Goal: Task Accomplishment & Management: Use online tool/utility

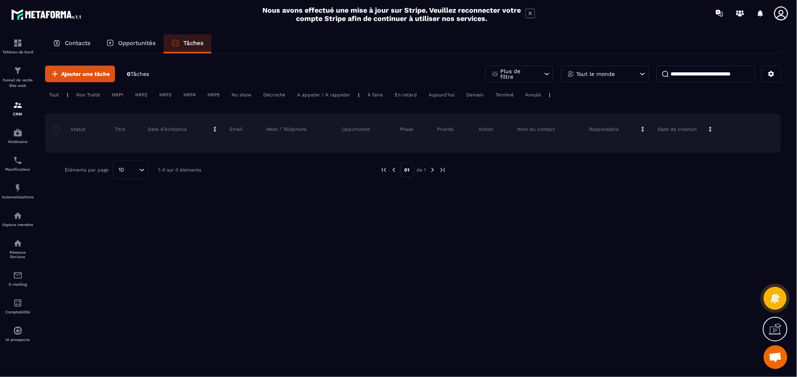
click at [78, 43] on p "Contacts" at bounding box center [78, 43] width 26 height 7
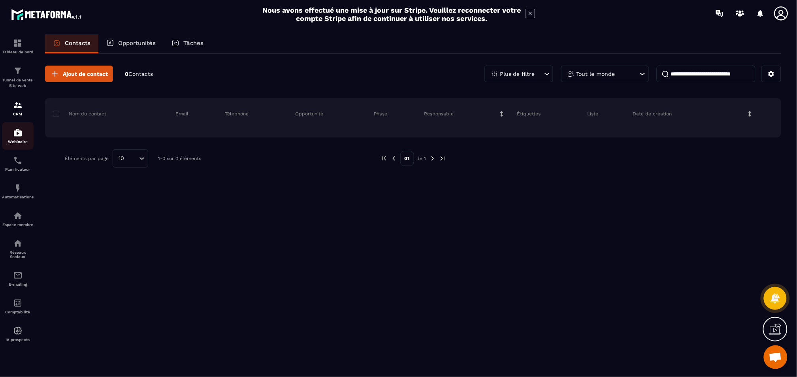
click at [18, 139] on div "Webinaire" at bounding box center [18, 136] width 32 height 16
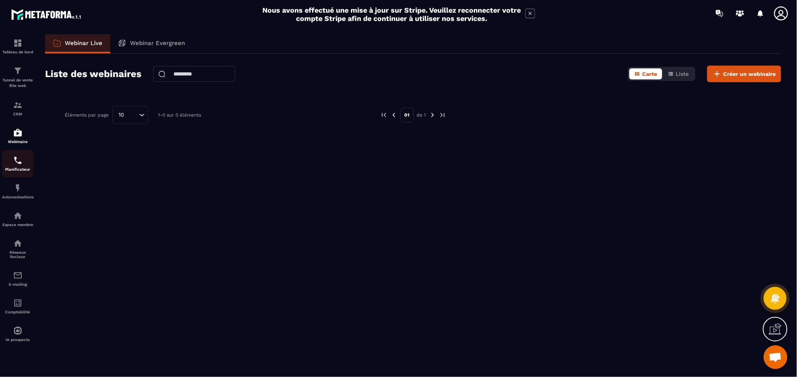
click at [24, 169] on p "Planificateur" at bounding box center [18, 169] width 32 height 4
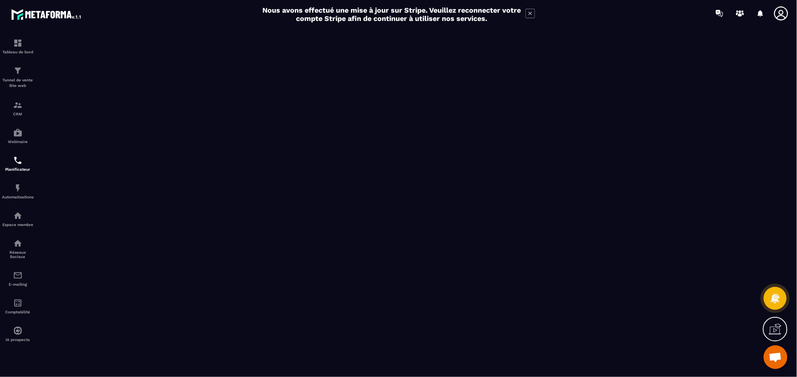
click at [24, 169] on p "Planificateur" at bounding box center [18, 169] width 32 height 4
click at [19, 193] on img at bounding box center [17, 187] width 9 height 9
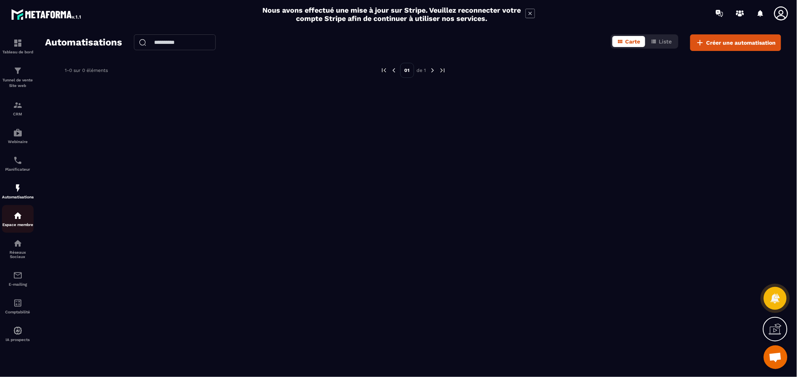
click at [21, 224] on p "Espace membre" at bounding box center [18, 224] width 32 height 4
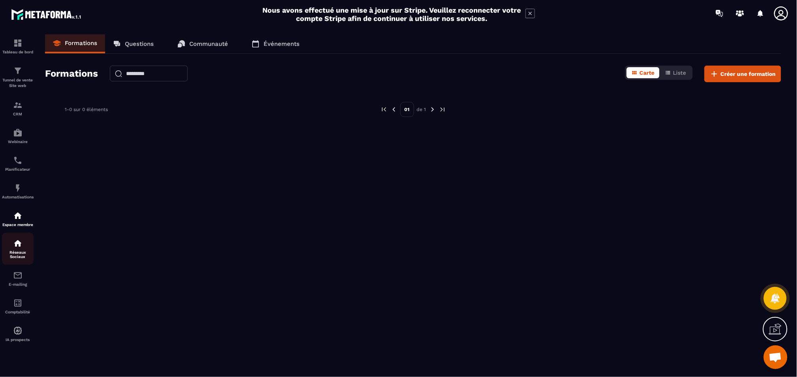
click at [19, 256] on p "Réseaux Sociaux" at bounding box center [18, 254] width 32 height 9
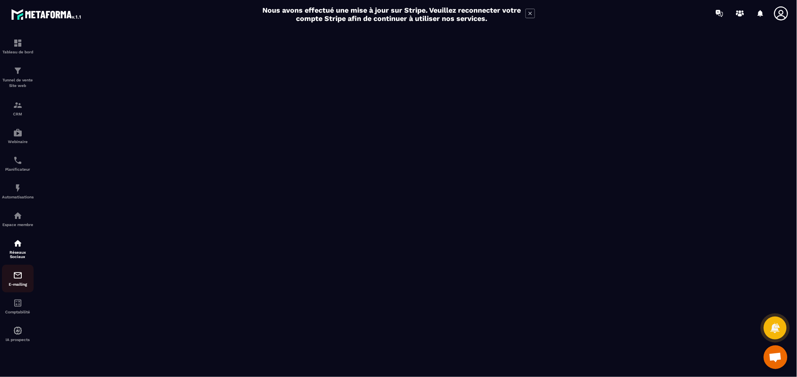
click at [20, 282] on p "E-mailing" at bounding box center [18, 284] width 32 height 4
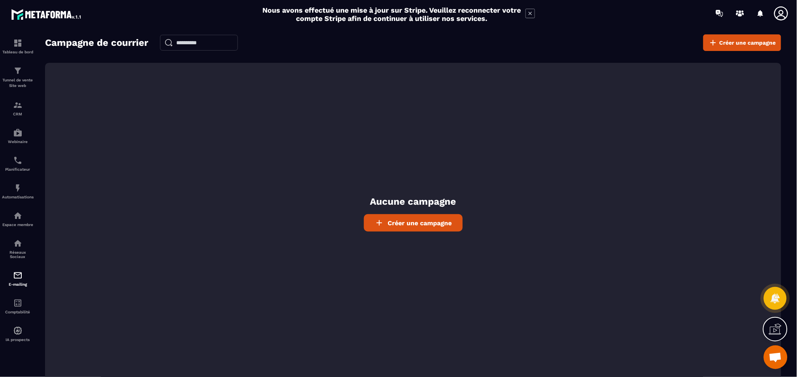
click at [437, 227] on link "Créer une campagne" at bounding box center [413, 222] width 99 height 17
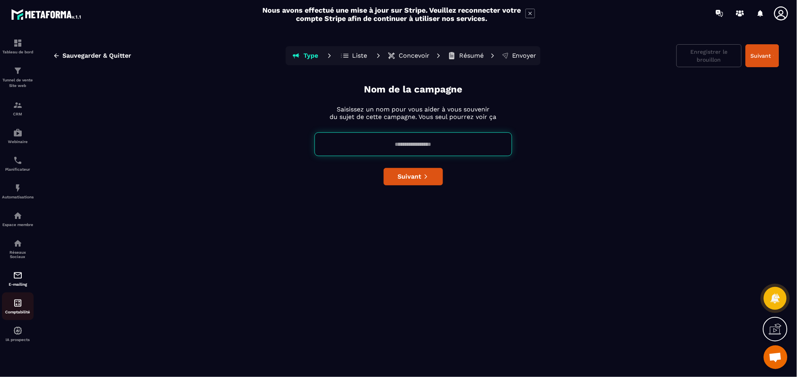
click at [21, 311] on p "Comptabilité" at bounding box center [18, 312] width 32 height 4
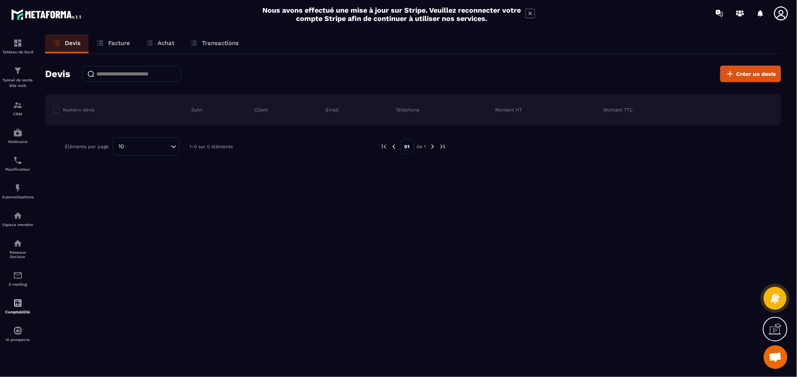
click at [117, 47] on link "Facture" at bounding box center [113, 43] width 49 height 19
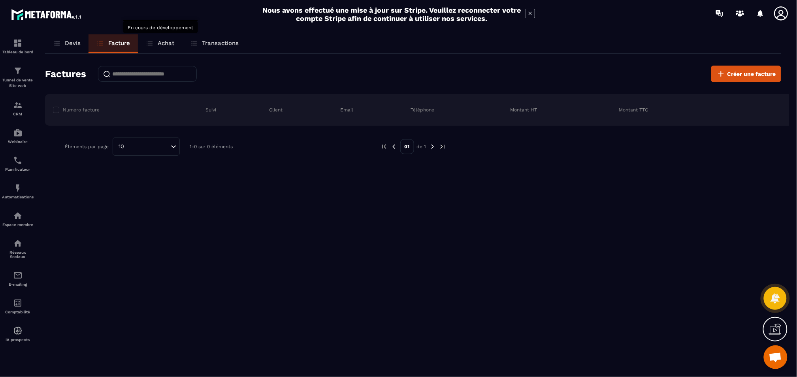
click at [172, 42] on p "Achat" at bounding box center [166, 43] width 17 height 7
click at [168, 43] on p "Achat" at bounding box center [166, 43] width 17 height 7
click at [232, 42] on p "Transactions" at bounding box center [220, 43] width 37 height 7
click at [222, 44] on p "Transactions" at bounding box center [220, 43] width 37 height 7
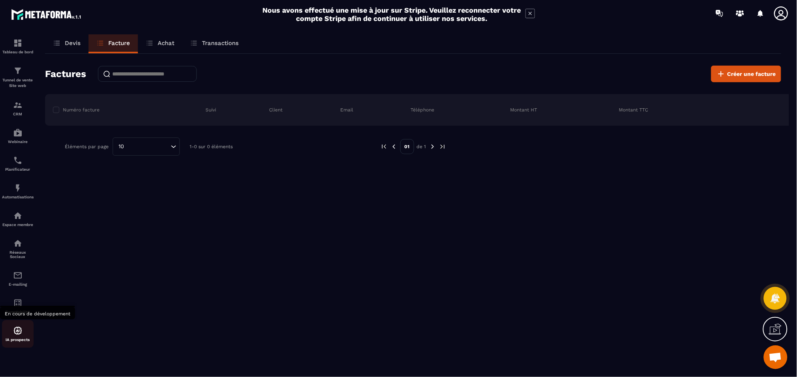
click at [19, 336] on div "IA prospects" at bounding box center [18, 334] width 32 height 16
click at [533, 14] on icon at bounding box center [530, 13] width 9 height 9
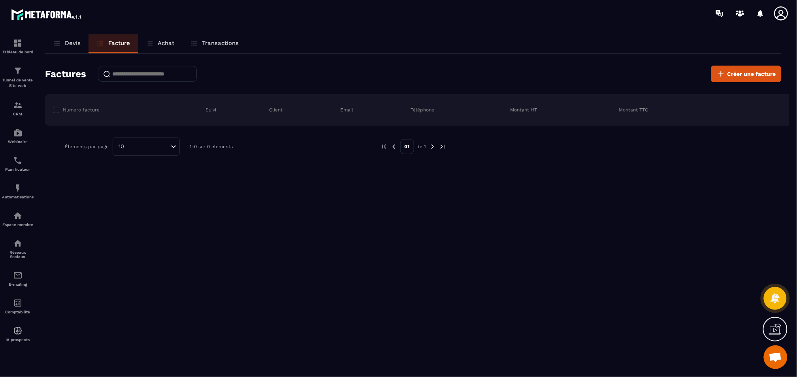
click at [74, 45] on p "Devis" at bounding box center [73, 43] width 16 height 7
click at [107, 43] on link "Facture" at bounding box center [113, 43] width 49 height 19
click at [731, 78] on button "Créer une facture" at bounding box center [746, 74] width 70 height 17
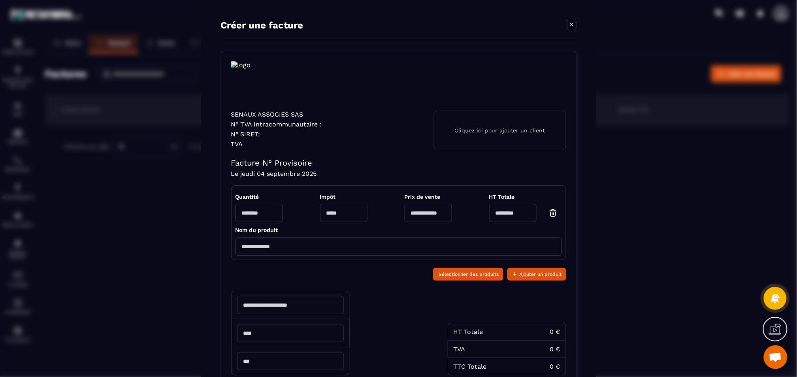
click at [567, 27] on icon "Modal window" at bounding box center [571, 24] width 9 height 9
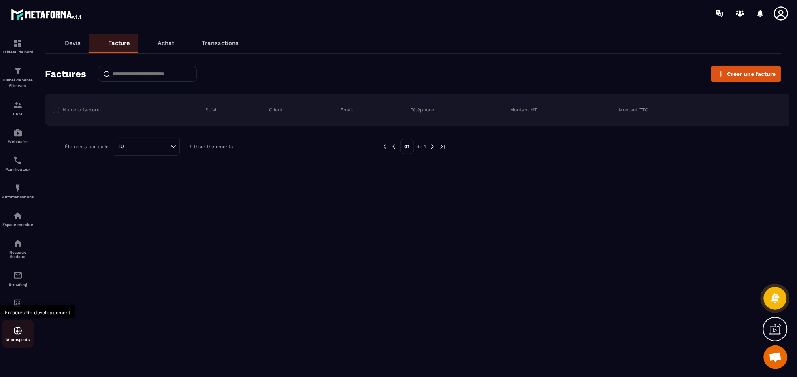
click at [16, 338] on p "IA prospects" at bounding box center [18, 339] width 32 height 4
click at [17, 48] on div "Tableau de bord" at bounding box center [18, 46] width 32 height 16
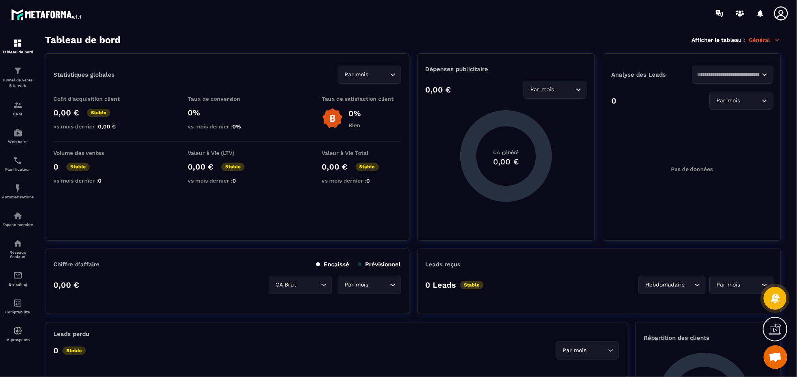
click at [755, 44] on div "Tableau de bord Afficher le tableau : Général" at bounding box center [413, 39] width 736 height 11
click at [758, 41] on p "Général" at bounding box center [765, 39] width 32 height 7
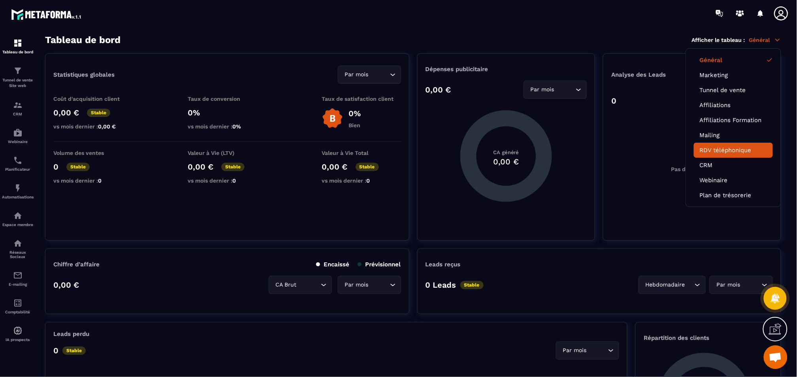
click at [733, 152] on link "RDV téléphonique" at bounding box center [733, 150] width 67 height 7
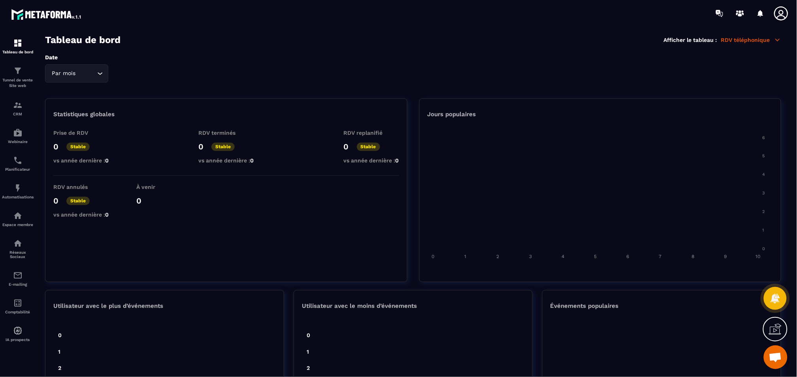
click at [764, 40] on p "RDV téléphonique" at bounding box center [751, 39] width 60 height 7
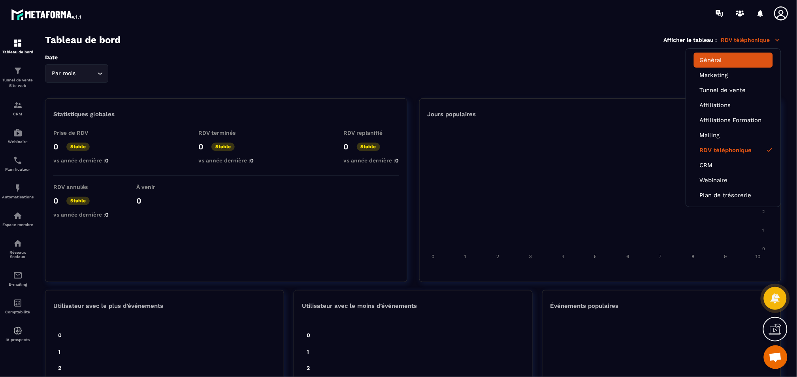
click at [722, 64] on li "Général" at bounding box center [733, 60] width 79 height 15
click at [721, 61] on link "Général" at bounding box center [733, 60] width 67 height 7
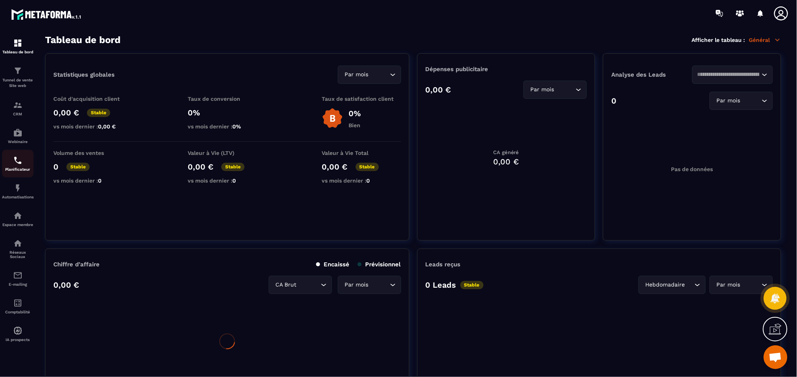
click at [19, 164] on img at bounding box center [17, 160] width 9 height 9
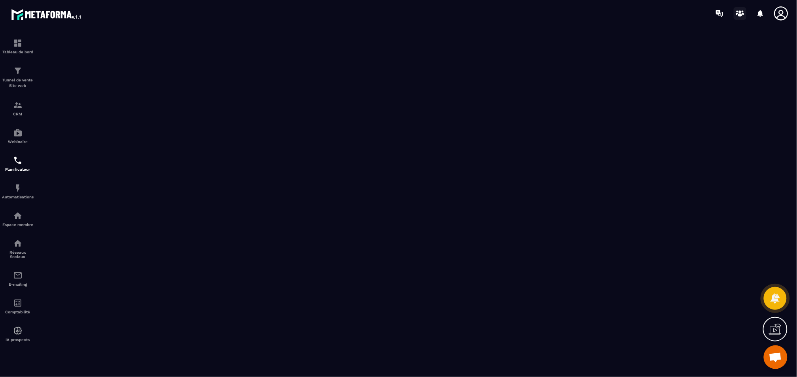
click at [738, 15] on icon at bounding box center [740, 13] width 13 height 13
click at [719, 15] on icon at bounding box center [721, 14] width 4 height 5
click at [17, 52] on p "Tableau de bord" at bounding box center [18, 52] width 32 height 4
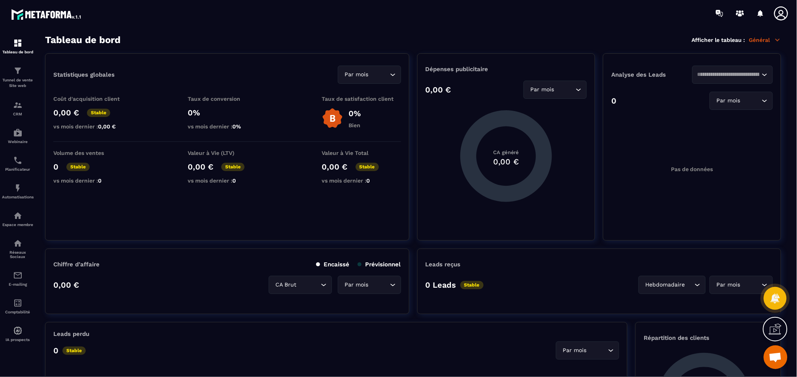
click at [776, 361] on span "Ouvrir le chat" at bounding box center [775, 357] width 13 height 11
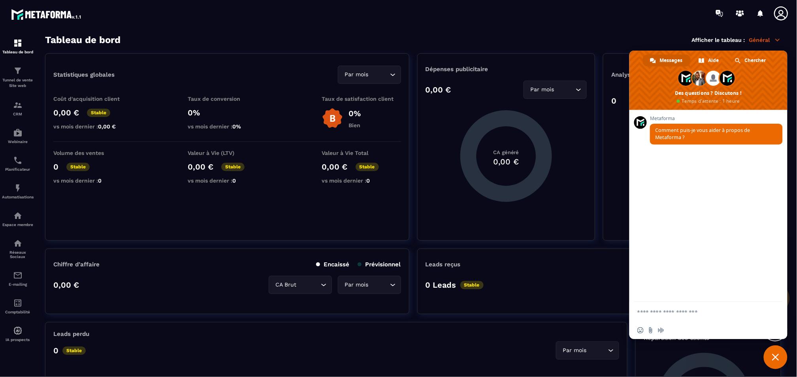
click at [776, 357] on span "Fermer le chat" at bounding box center [775, 357] width 7 height 7
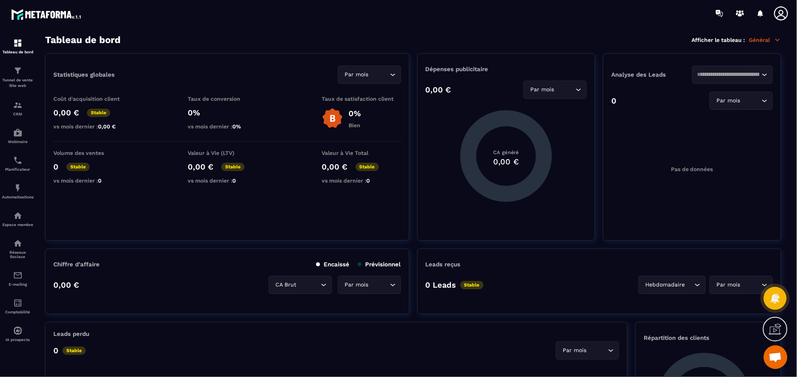
click at [774, 328] on icon at bounding box center [775, 329] width 13 height 13
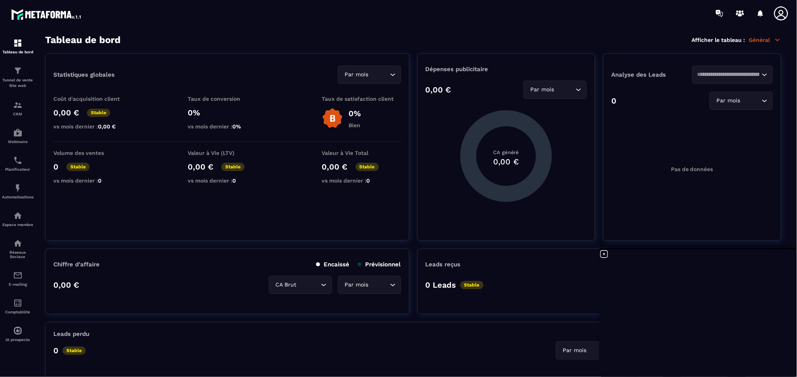
click at [606, 256] on icon at bounding box center [603, 253] width 9 height 9
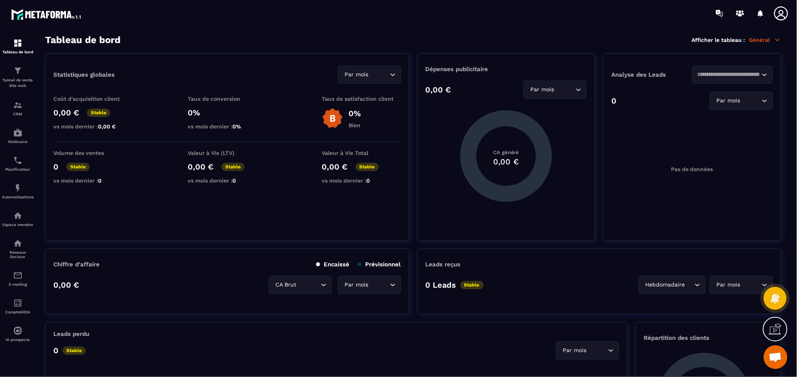
click at [780, 15] on icon at bounding box center [781, 13] width 14 height 14
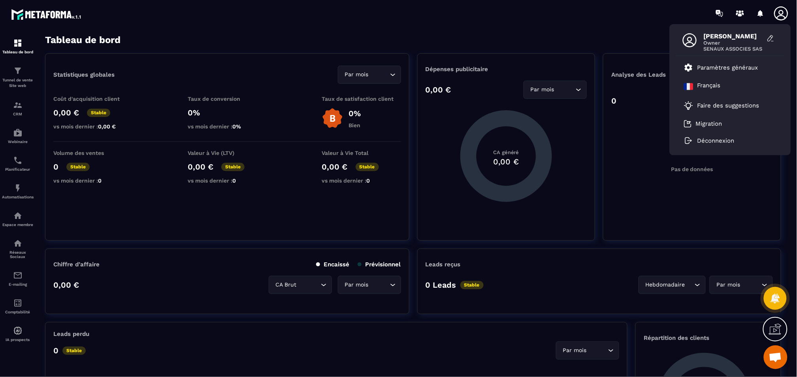
click at [612, 41] on div "Tableau de bord Afficher le tableau : Général" at bounding box center [413, 39] width 736 height 11
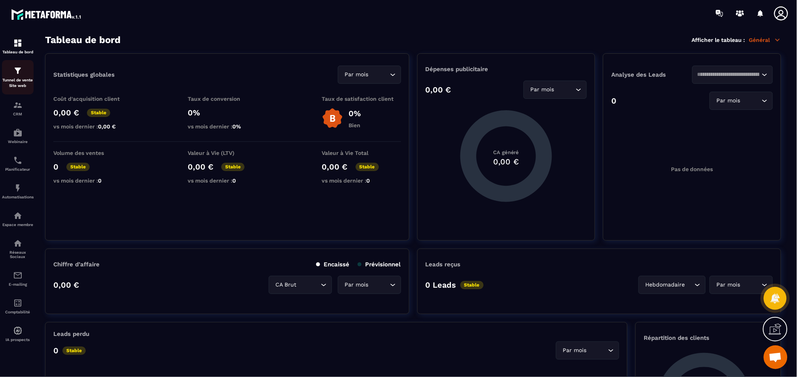
click at [23, 81] on p "Tunnel de vente Site web" at bounding box center [18, 82] width 32 height 11
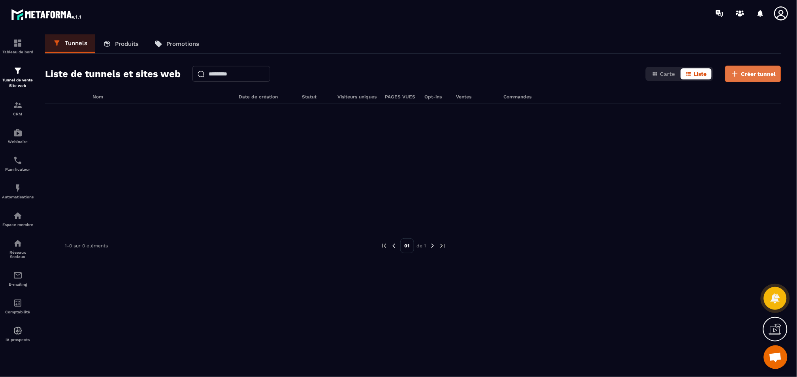
click at [756, 73] on span "Créer tunnel" at bounding box center [758, 74] width 35 height 8
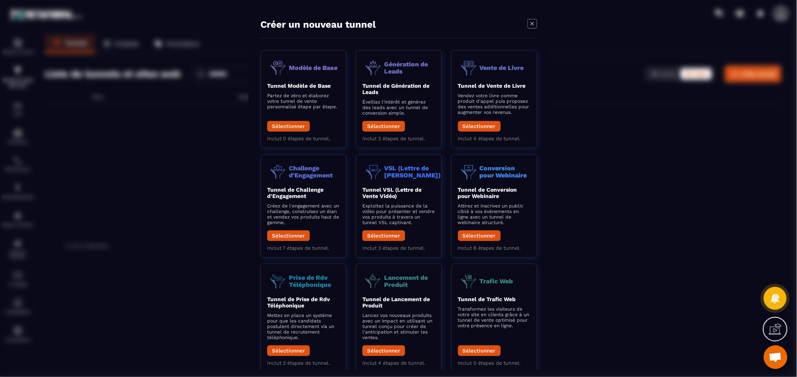
click at [531, 24] on icon "Modal window" at bounding box center [531, 23] width 9 height 9
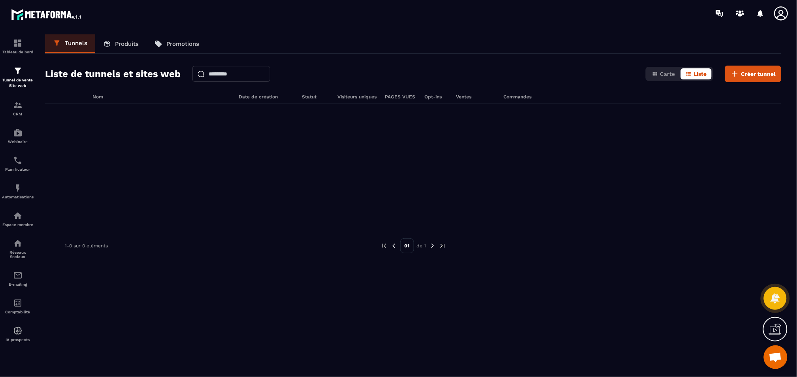
click at [120, 45] on p "Produits" at bounding box center [127, 43] width 24 height 7
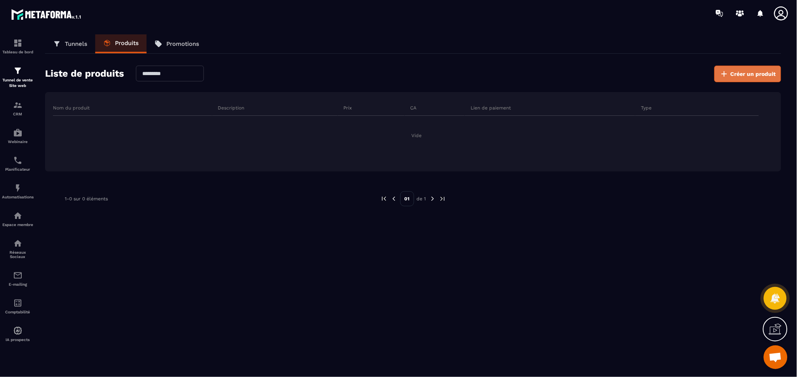
click at [759, 75] on span "Créer un produit" at bounding box center [753, 74] width 45 height 8
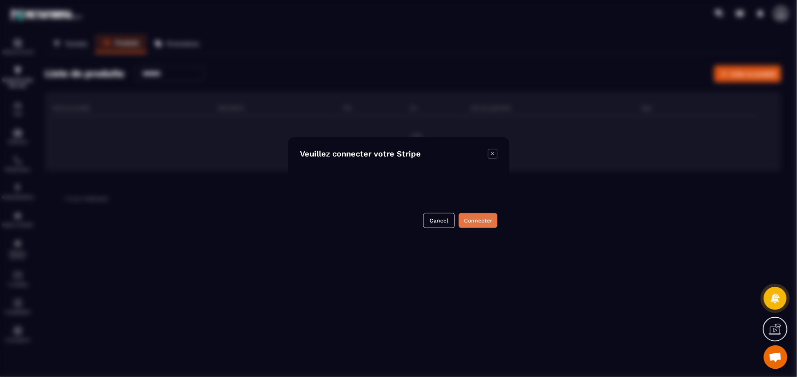
click at [484, 222] on button "Connecter" at bounding box center [478, 220] width 39 height 15
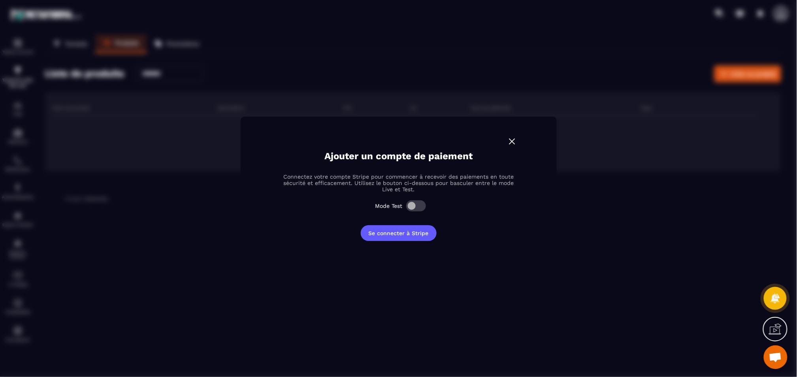
click at [424, 210] on label "Modal window" at bounding box center [416, 205] width 20 height 11
click at [410, 208] on span "Modal window" at bounding box center [416, 205] width 20 height 11
click at [409, 237] on button "Se connecter à Stripe" at bounding box center [399, 233] width 76 height 16
